Goal: Task Accomplishment & Management: Use online tool/utility

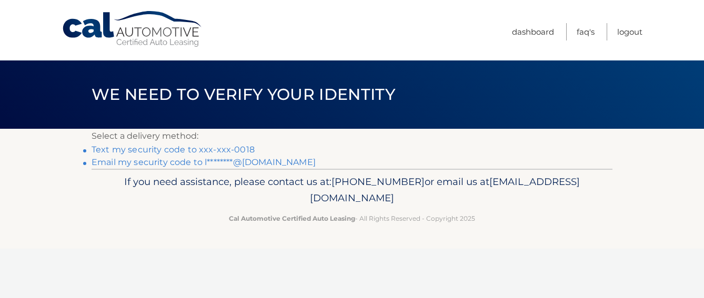
click at [180, 145] on link "Text my security code to xxx-xxx-0018" at bounding box center [173, 150] width 163 height 10
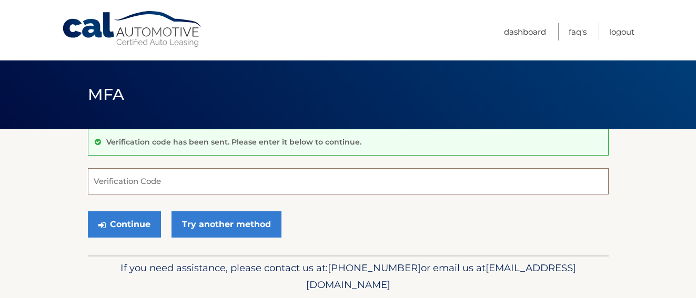
click at [211, 171] on input "Verification Code" at bounding box center [348, 181] width 521 height 26
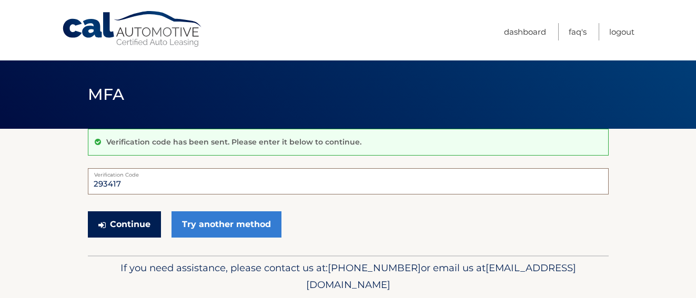
type input "293417"
click at [126, 224] on button "Continue" at bounding box center [124, 225] width 73 height 26
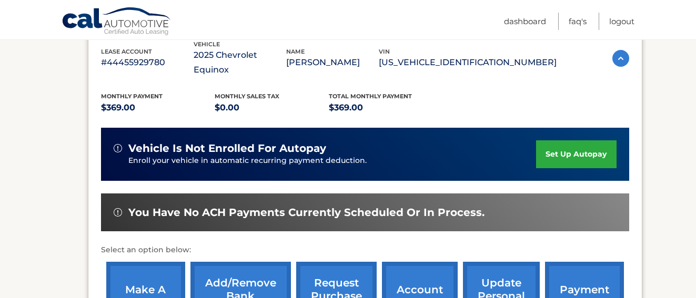
scroll to position [213, 0]
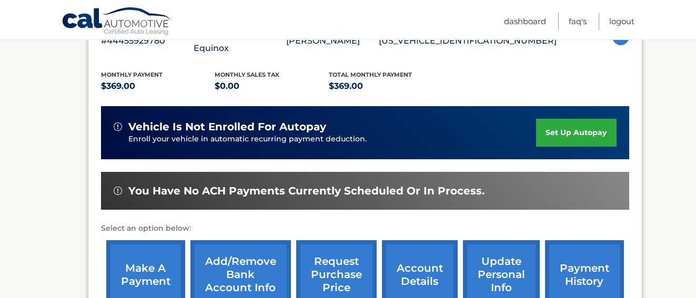
click at [131, 235] on div "make a payment Add/Remove bank account info request purchase price account deta…" at bounding box center [365, 274] width 528 height 79
click at [135, 244] on link "make a payment" at bounding box center [145, 275] width 79 height 69
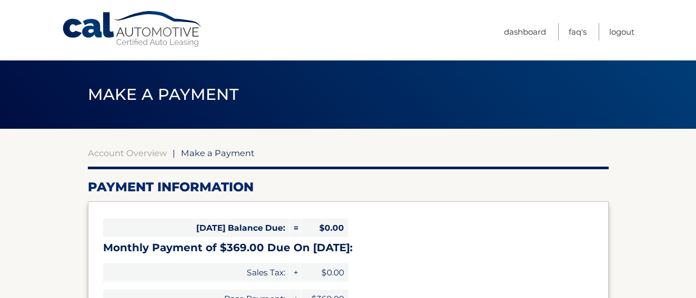
select select "M2JiMmQyNjUtMzU2YS00N2Y0LWE5ZWEtMzA4MWIxMzc4ODAz"
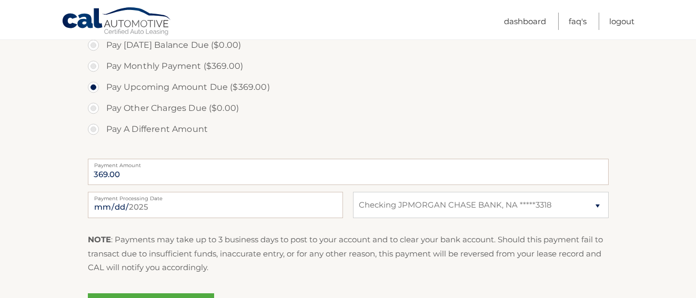
scroll to position [330, 0]
click at [150, 206] on input "2025-08-29" at bounding box center [215, 205] width 255 height 26
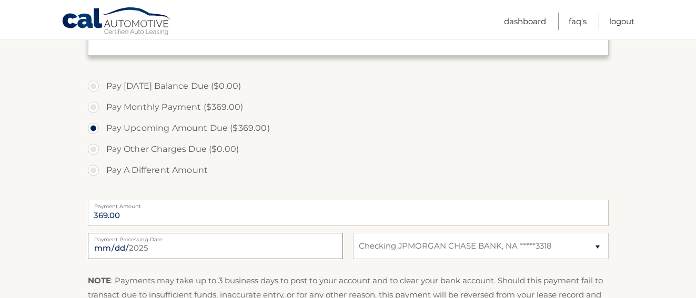
scroll to position [289, 0]
click at [156, 247] on input "2025-09-01" at bounding box center [215, 246] width 255 height 26
type input "2025-08-29"
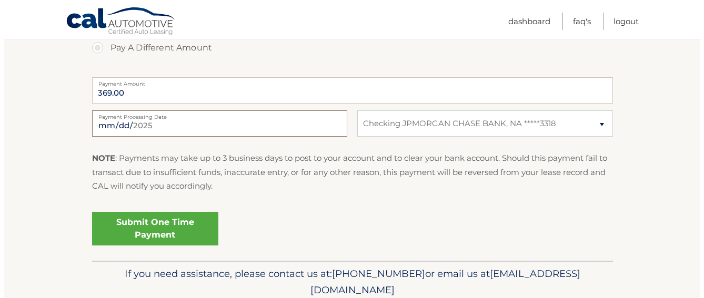
scroll to position [454, 0]
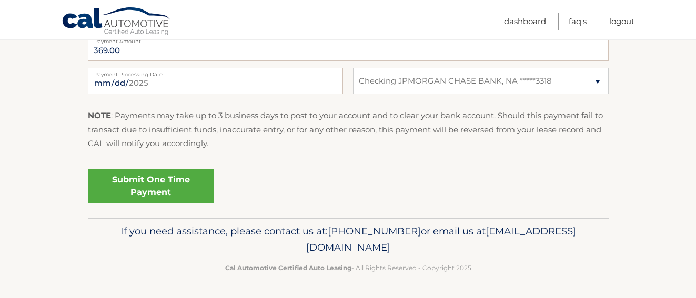
click at [164, 179] on link "Submit One Time Payment" at bounding box center [151, 186] width 126 height 34
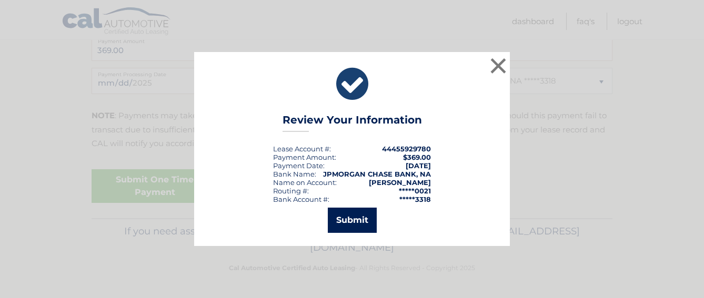
click at [356, 218] on button "Submit" at bounding box center [352, 220] width 49 height 25
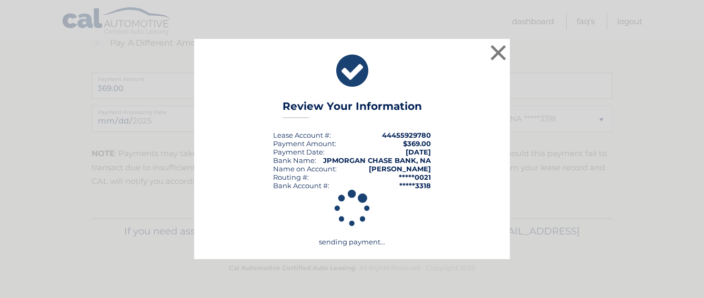
scroll to position [416, 0]
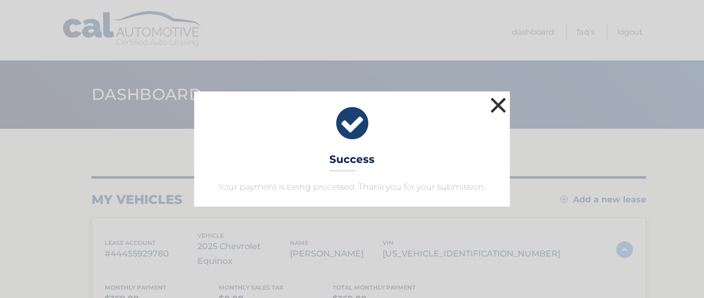
click at [493, 106] on button "×" at bounding box center [498, 105] width 21 height 21
